Goal: Information Seeking & Learning: Learn about a topic

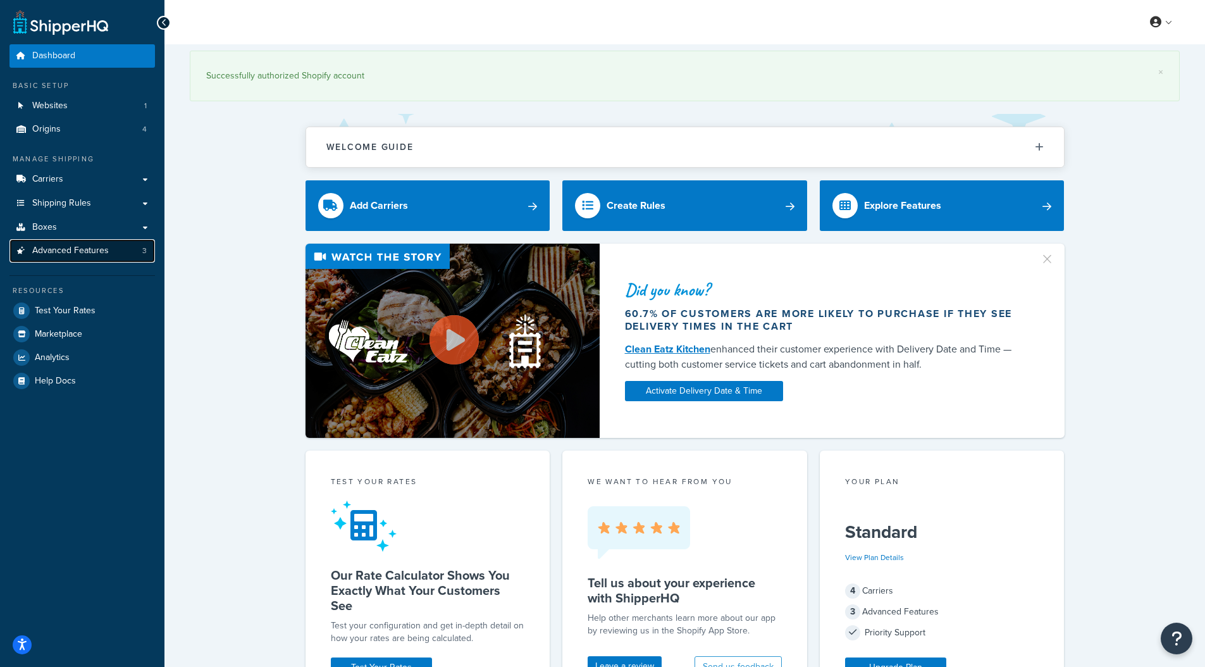
click at [88, 259] on link "Advanced Features 3" at bounding box center [81, 250] width 145 height 23
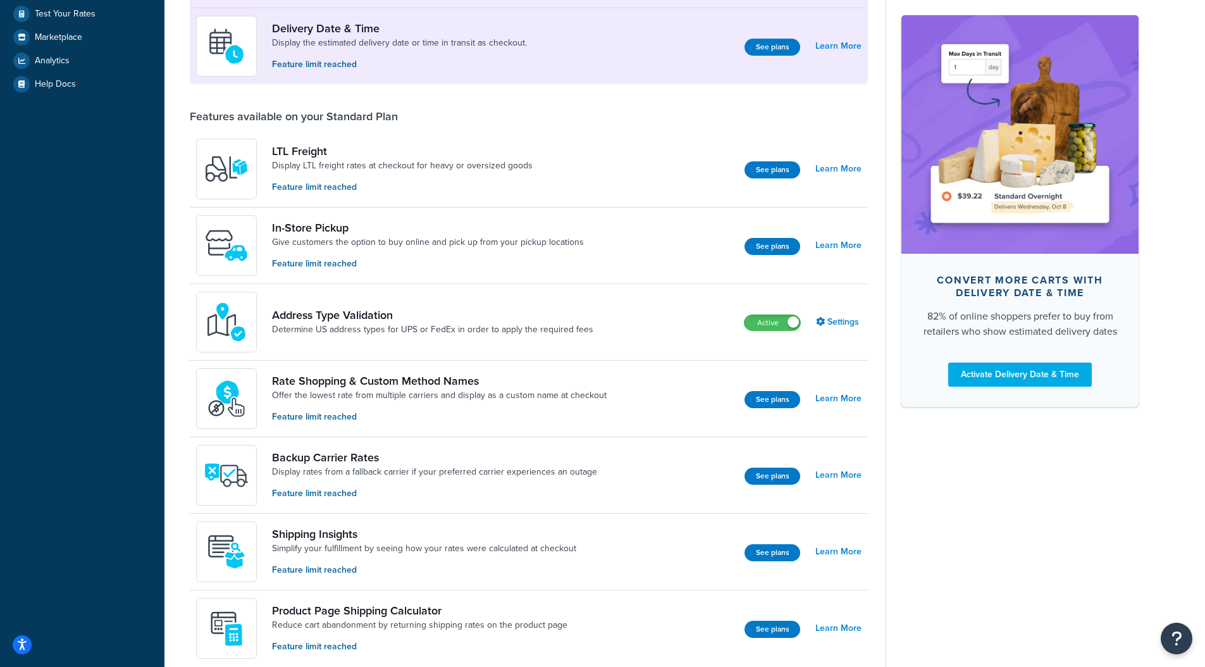
scroll to position [37, 0]
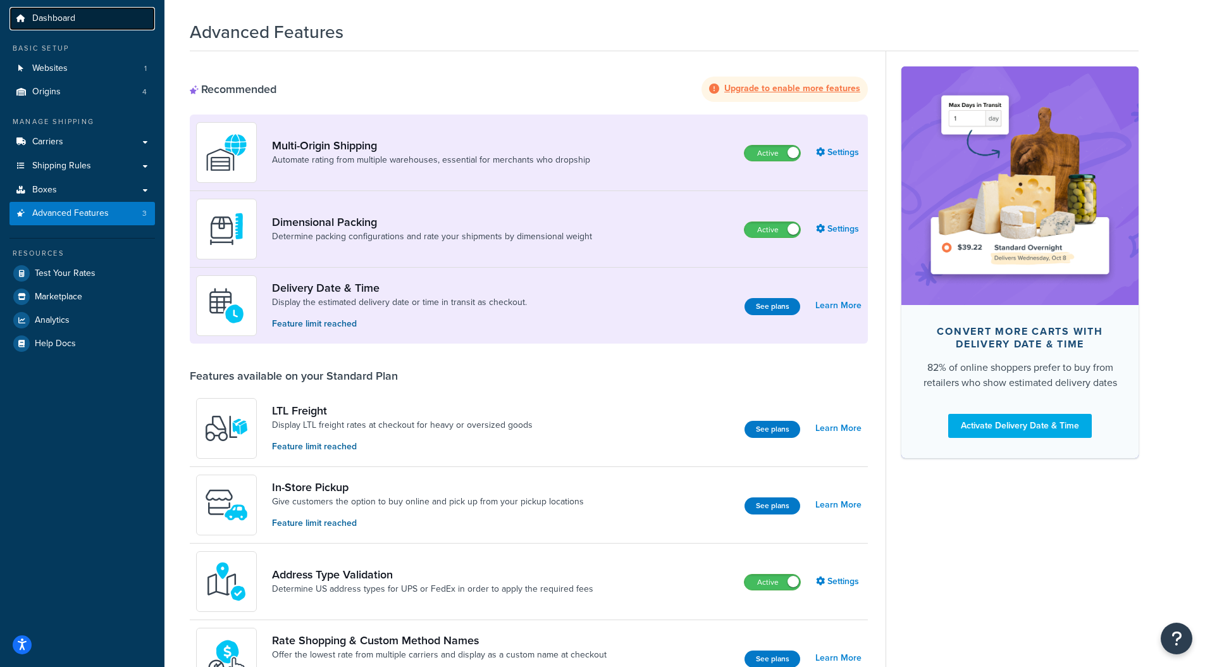
click at [66, 24] on span "Dashboard" at bounding box center [53, 18] width 43 height 11
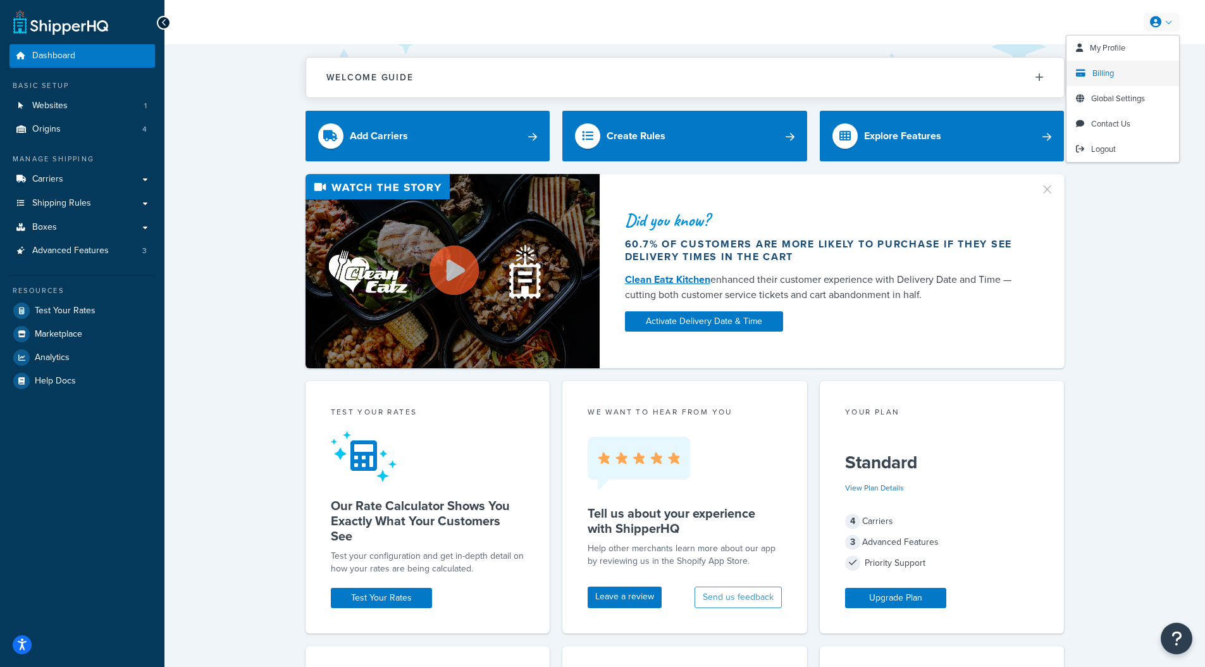
click at [1111, 73] on span "Billing" at bounding box center [1103, 73] width 22 height 12
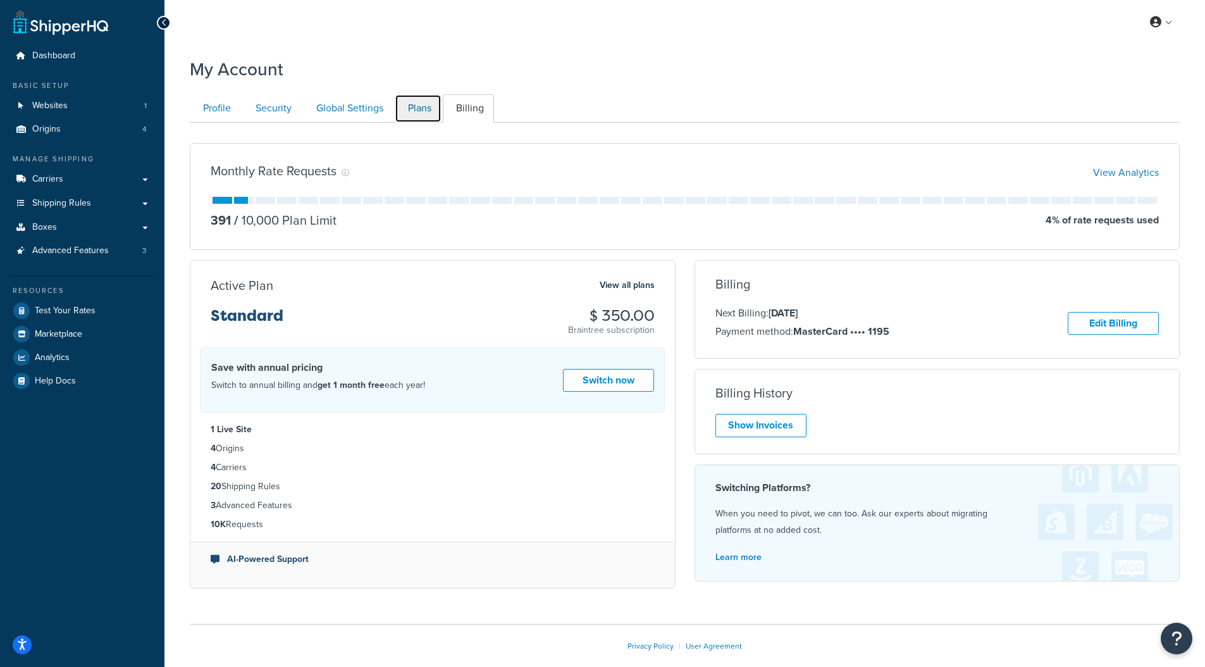
click at [425, 109] on link "Plans" at bounding box center [418, 108] width 47 height 28
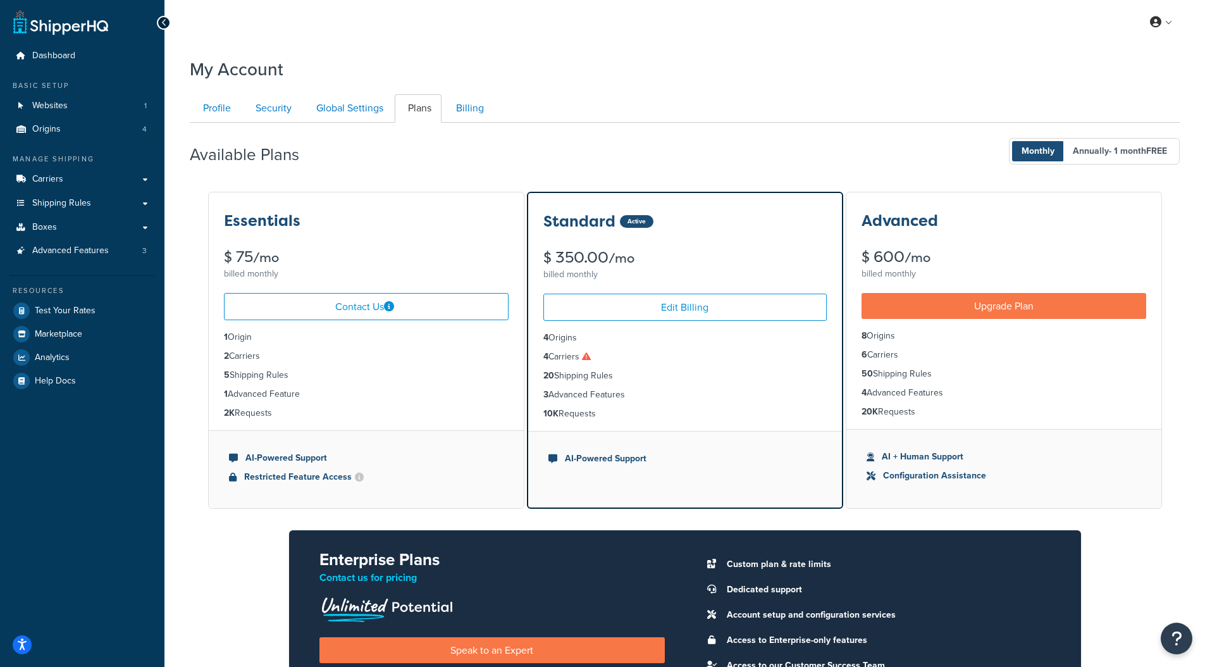
scroll to position [137, 0]
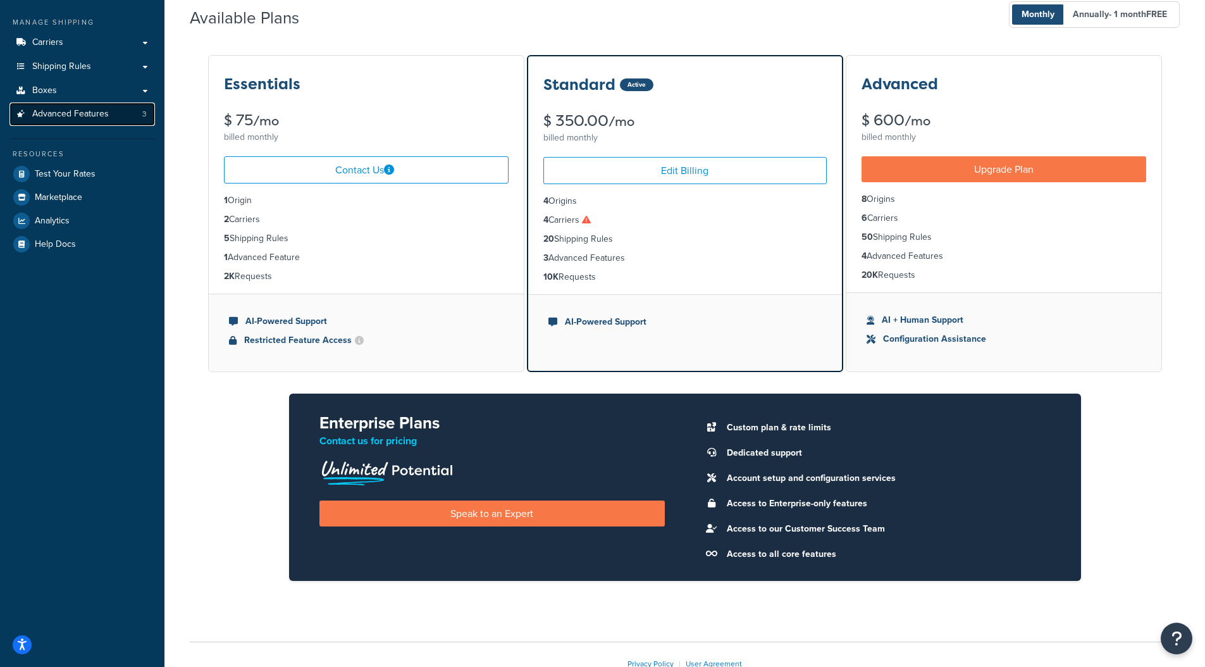
click at [79, 113] on span "Advanced Features" at bounding box center [70, 114] width 77 height 11
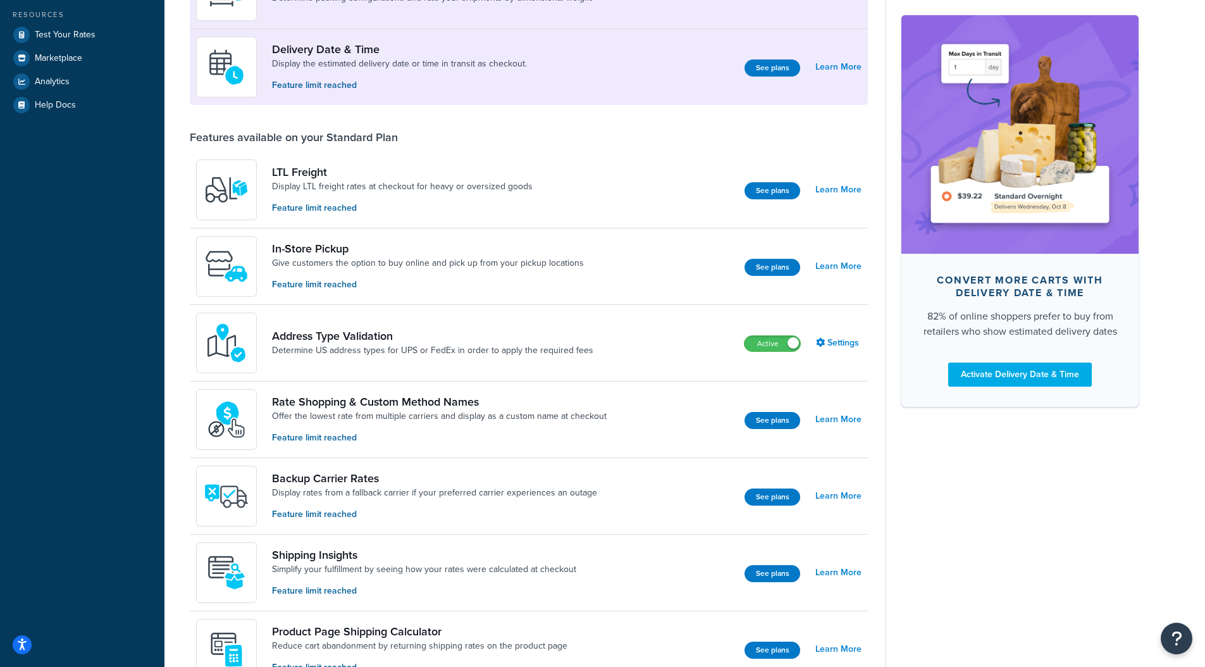
scroll to position [280, 0]
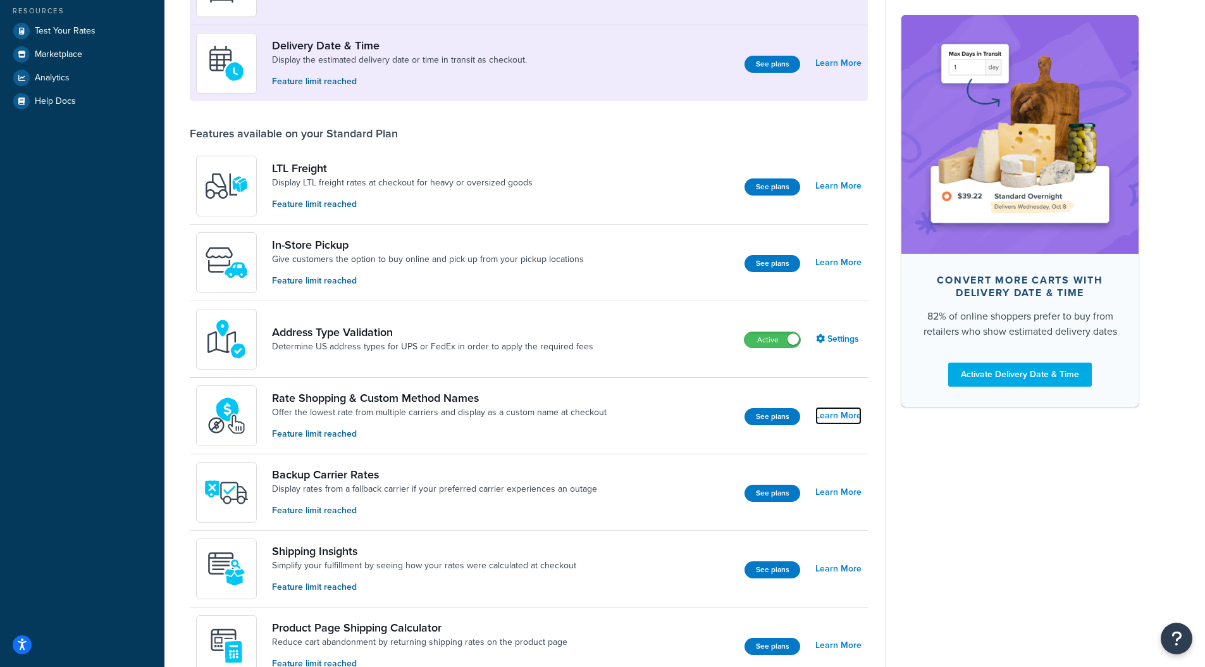
click at [840, 416] on link "Learn More" at bounding box center [838, 416] width 46 height 18
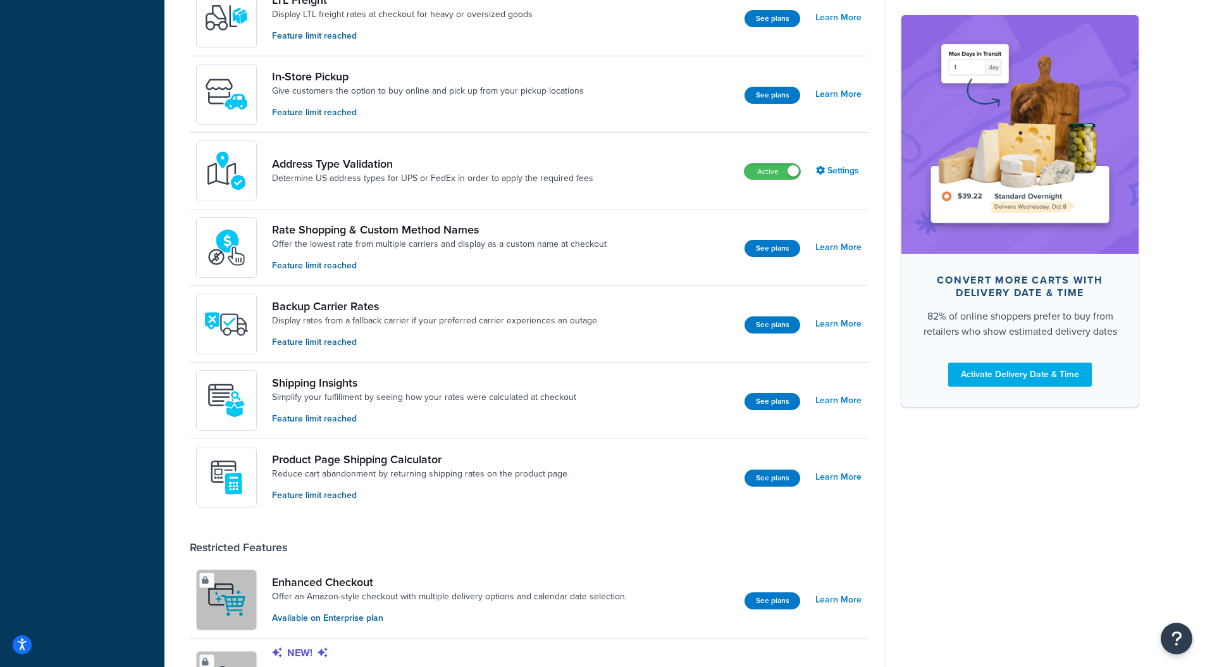
scroll to position [450, 0]
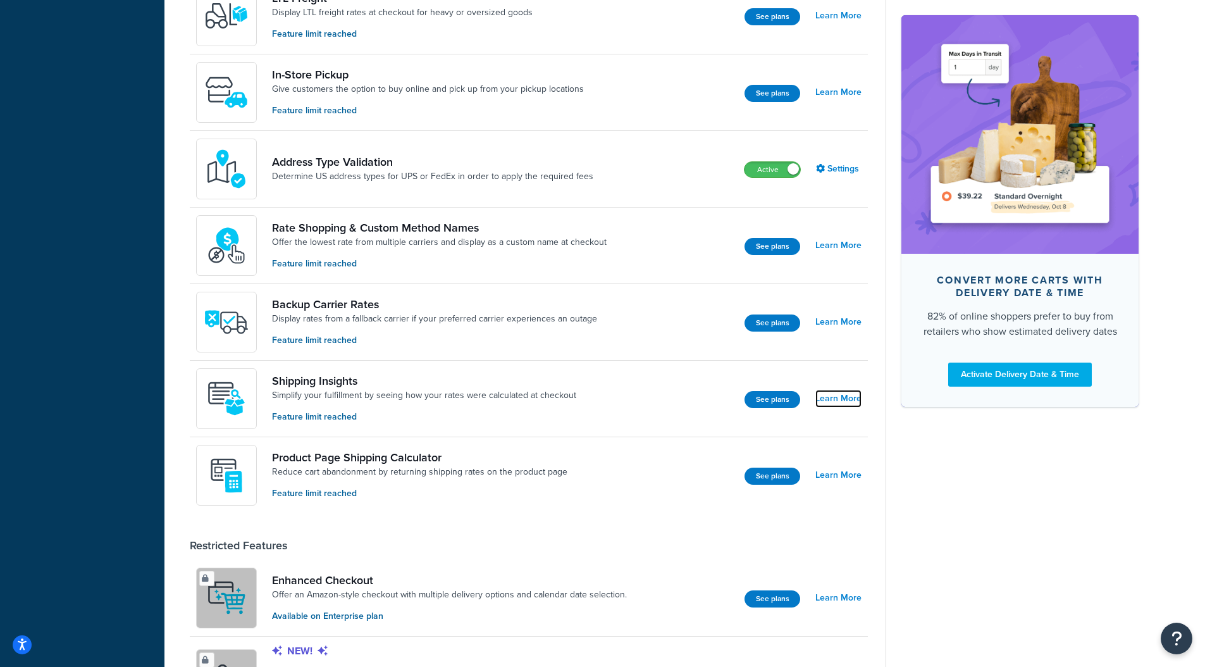
click at [845, 398] on link "Learn More" at bounding box center [838, 399] width 46 height 18
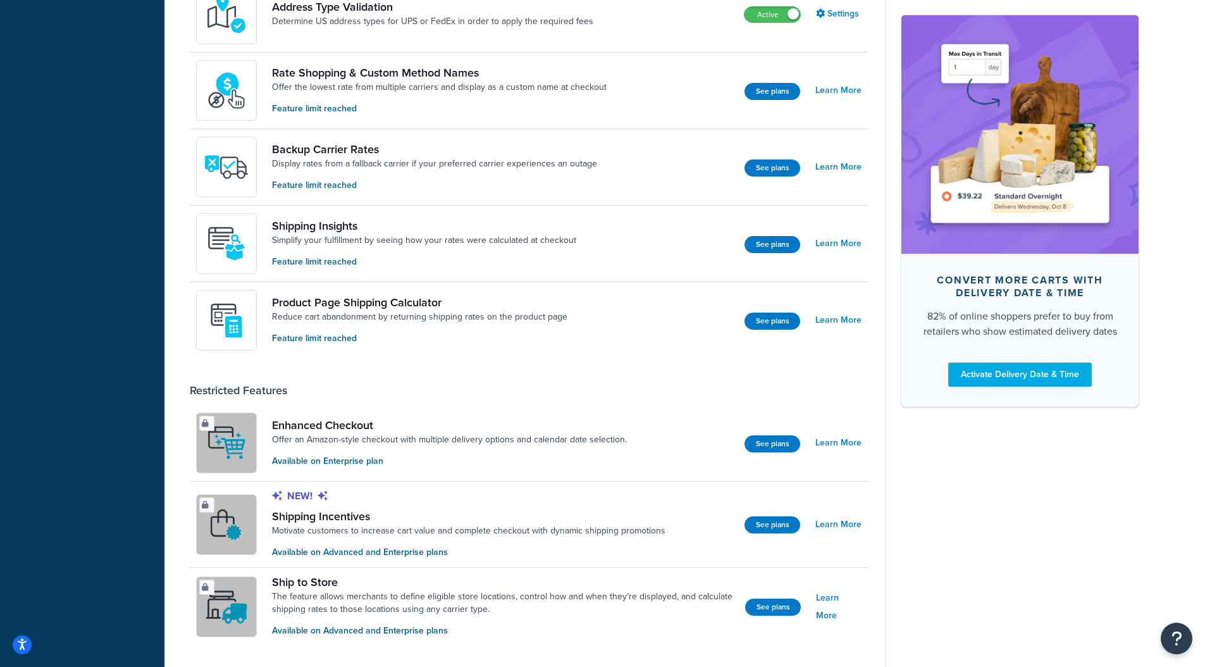
scroll to position [624, 0]
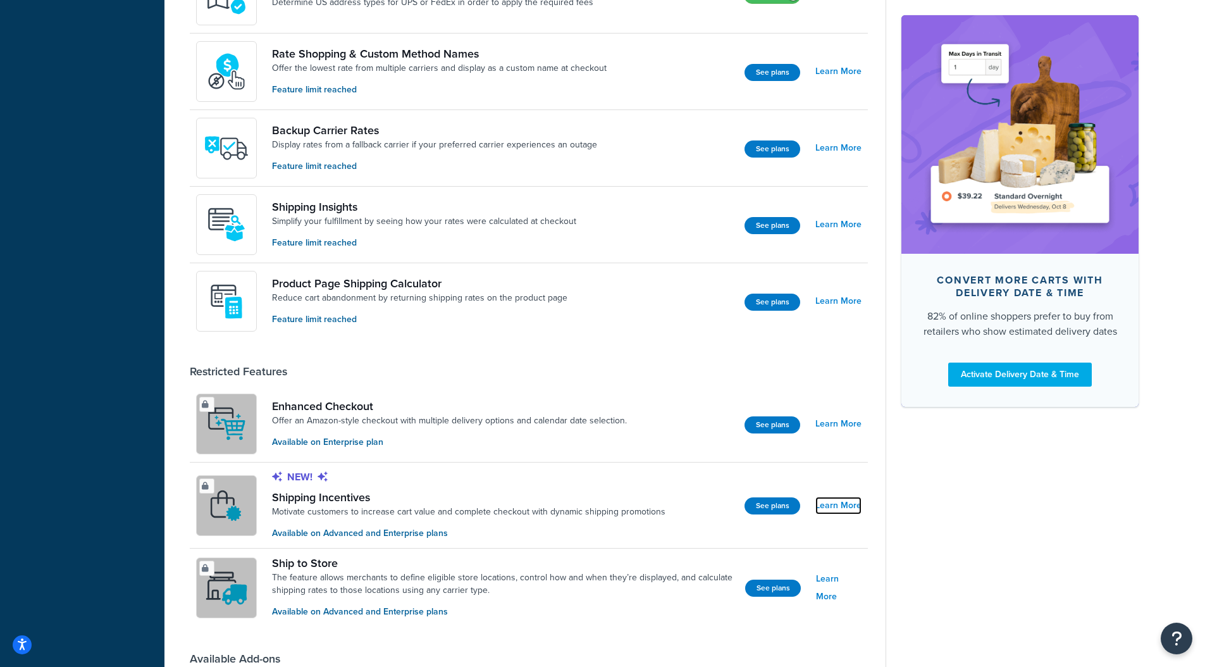
click at [836, 500] on link "Learn More" at bounding box center [838, 506] width 46 height 18
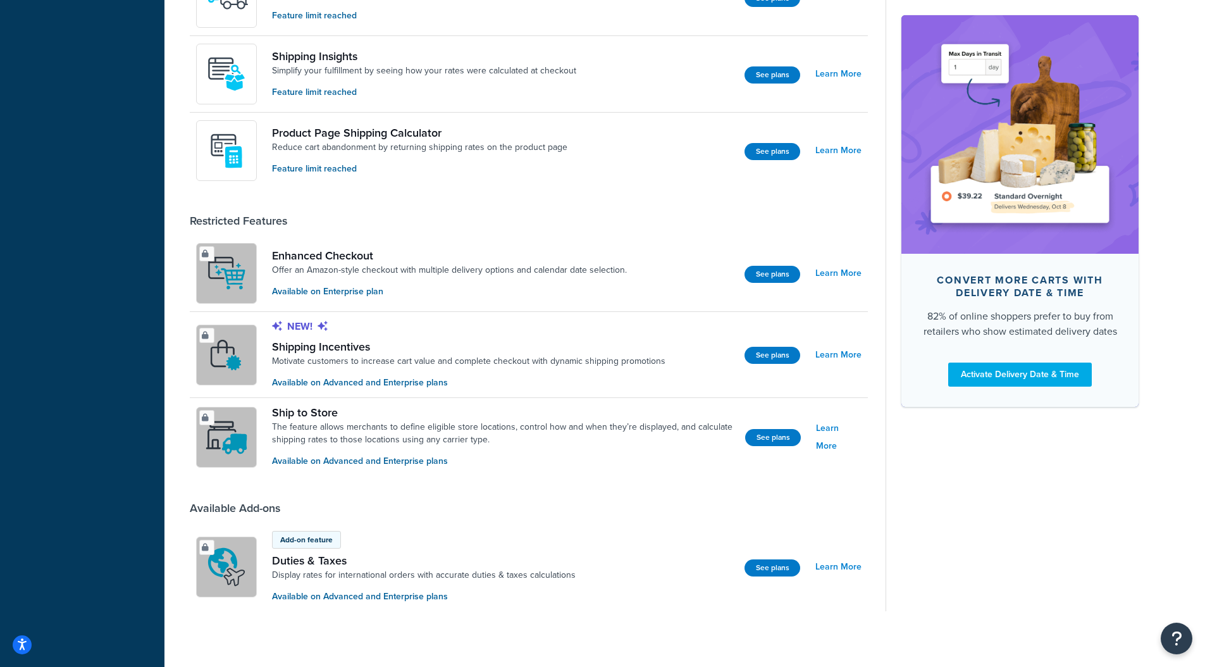
scroll to position [782, 0]
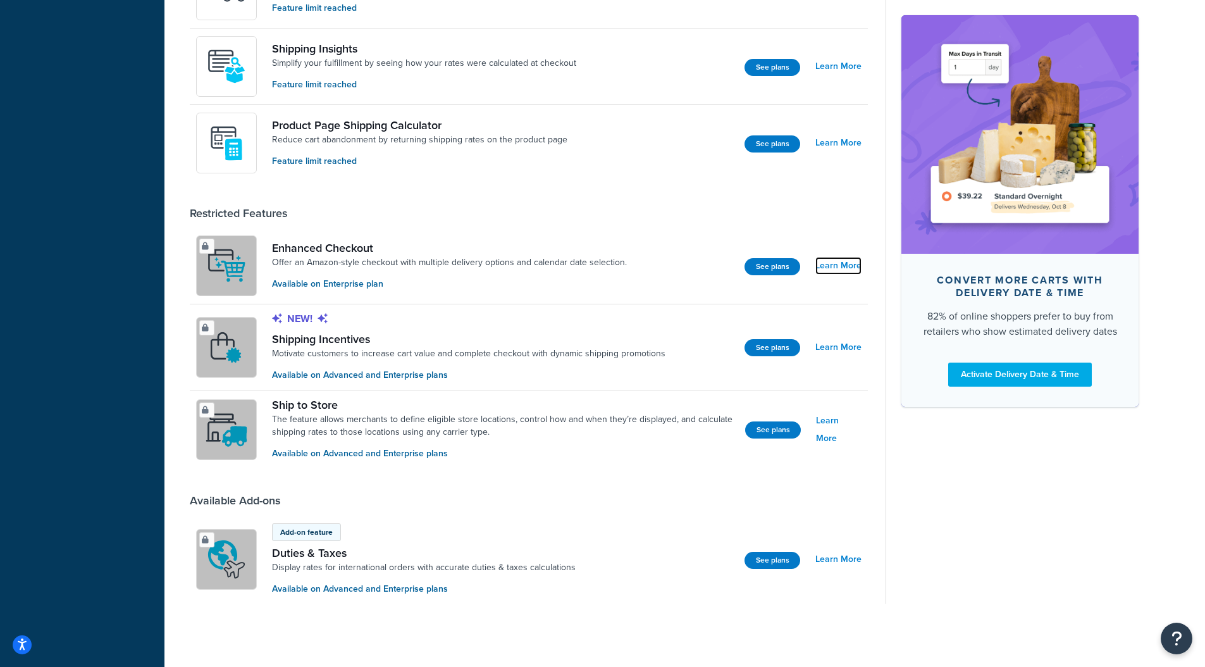
click at [829, 259] on link "Learn More" at bounding box center [838, 266] width 46 height 18
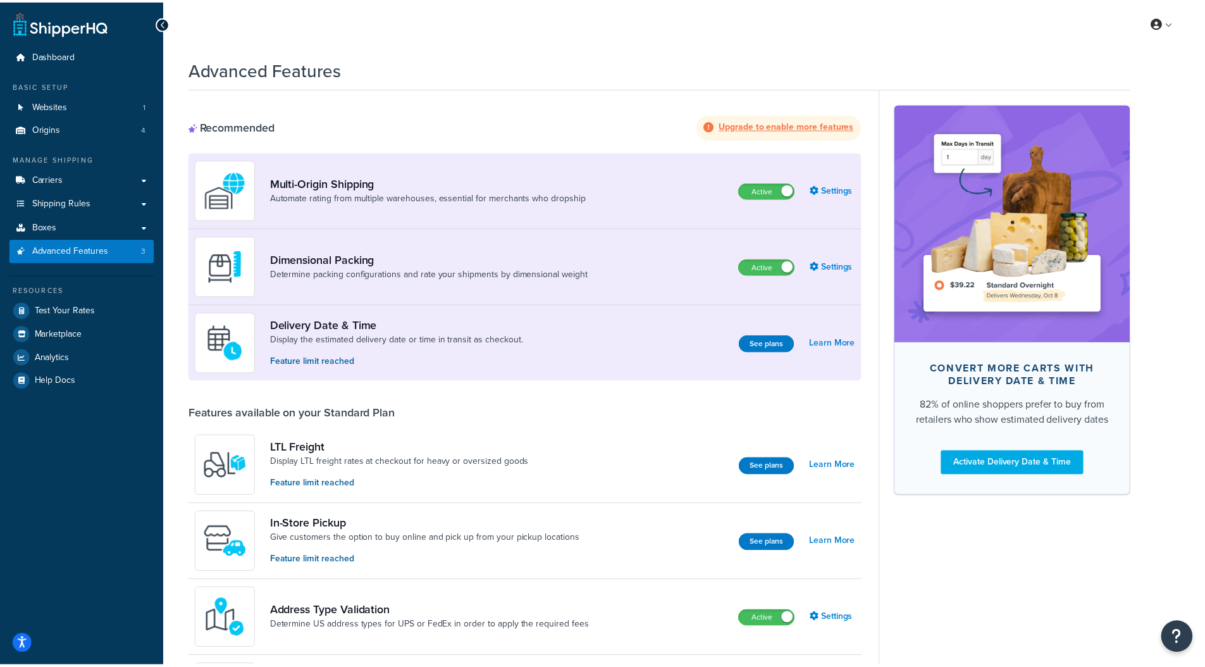
scroll to position [782, 0]
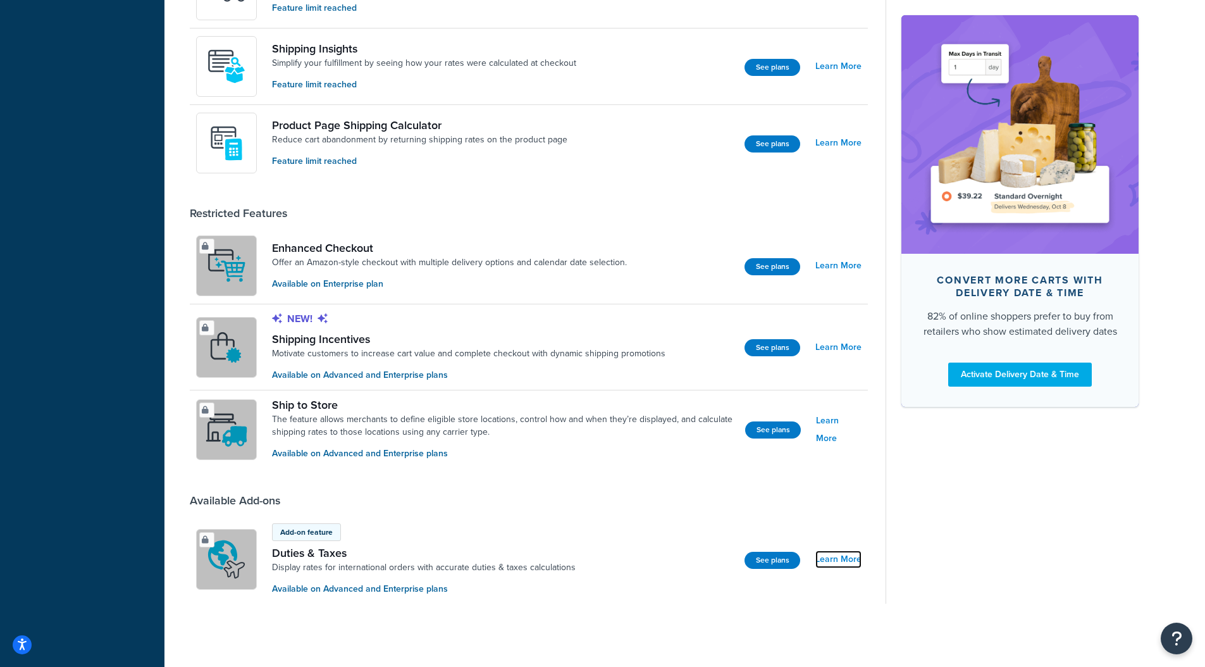
click at [847, 562] on link "Learn More" at bounding box center [838, 559] width 46 height 18
